Goal: Find specific page/section: Find specific page/section

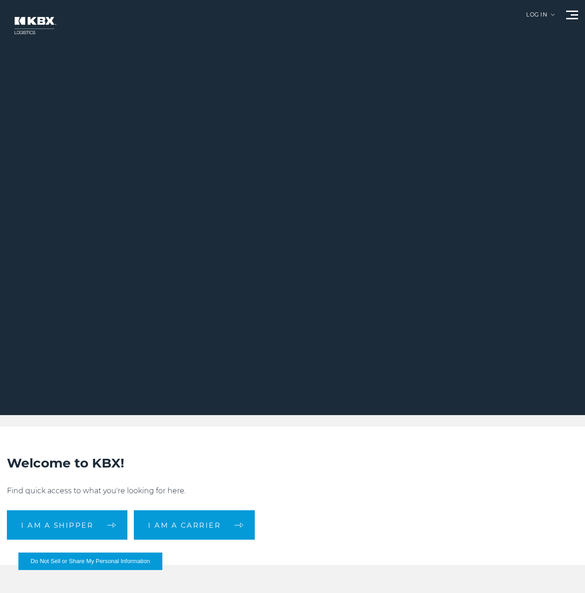
click at [0, 0] on link "About Us" at bounding box center [0, 0] width 0 height 0
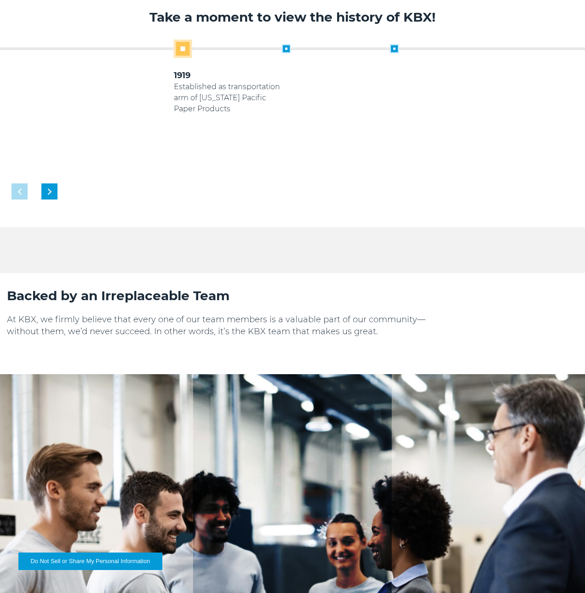
scroll to position [673, 0]
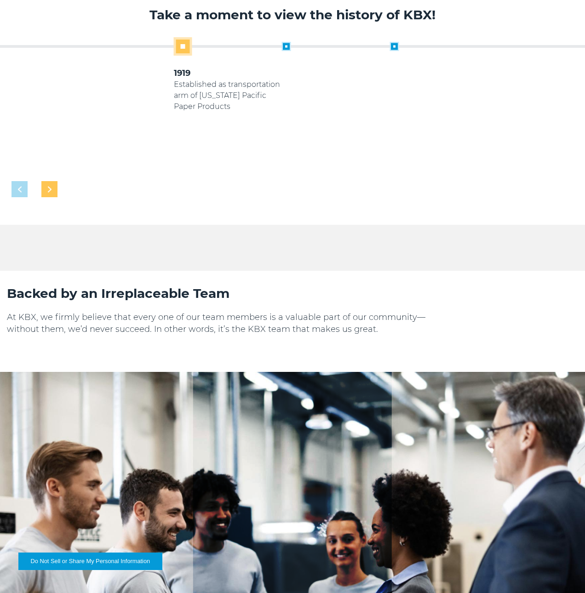
click at [57, 181] on div "Next slide" at bounding box center [49, 189] width 16 height 16
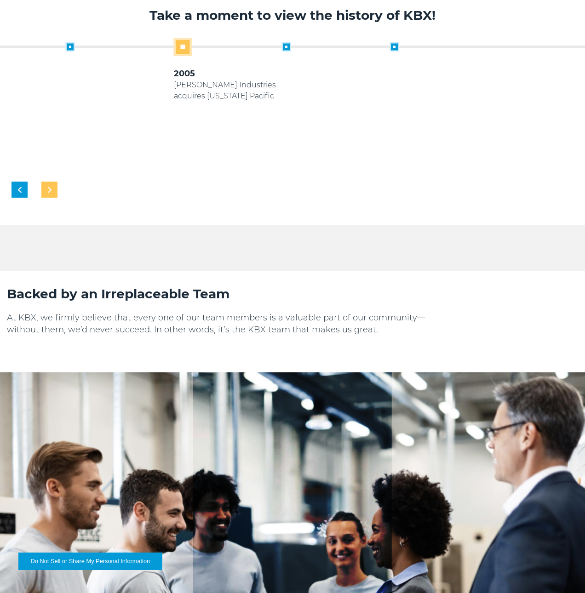
click at [51, 187] on img "Next slide" at bounding box center [50, 190] width 4 height 6
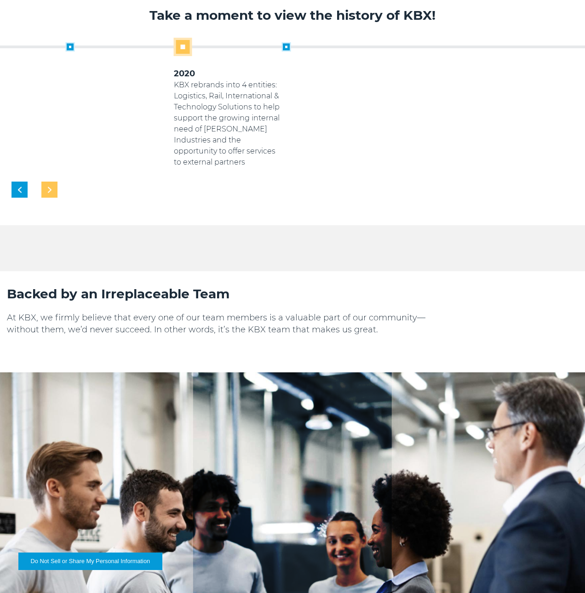
click at [51, 187] on img "Next slide" at bounding box center [50, 190] width 4 height 6
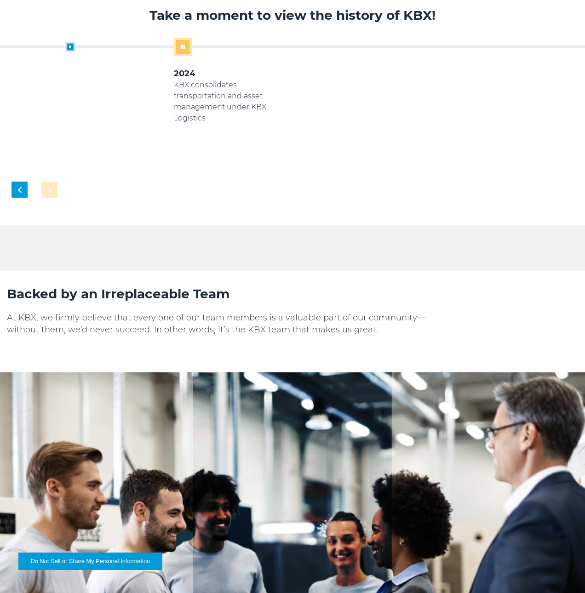
click at [531, 161] on div "1919 Established as transportation arm of Georgia Pacific Paper Products 2005 K…" at bounding box center [292, 103] width 562 height 130
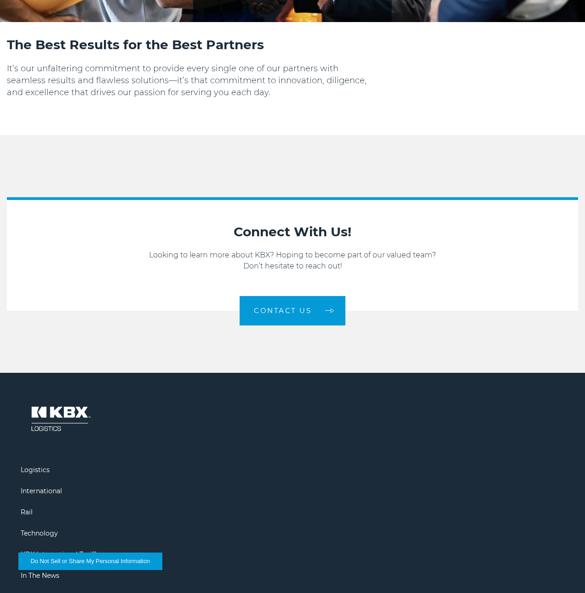
scroll to position [1392, 0]
